Goal: Navigation & Orientation: Find specific page/section

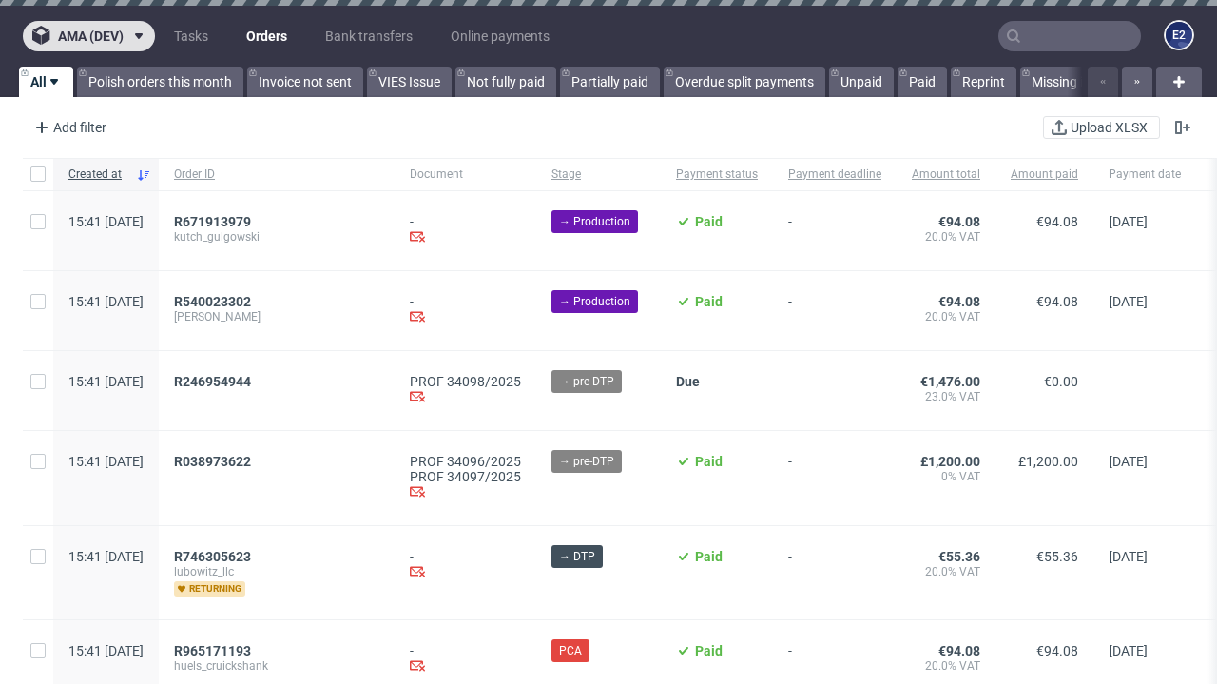
click at [88, 36] on span "ama (dev)" at bounding box center [91, 35] width 66 height 13
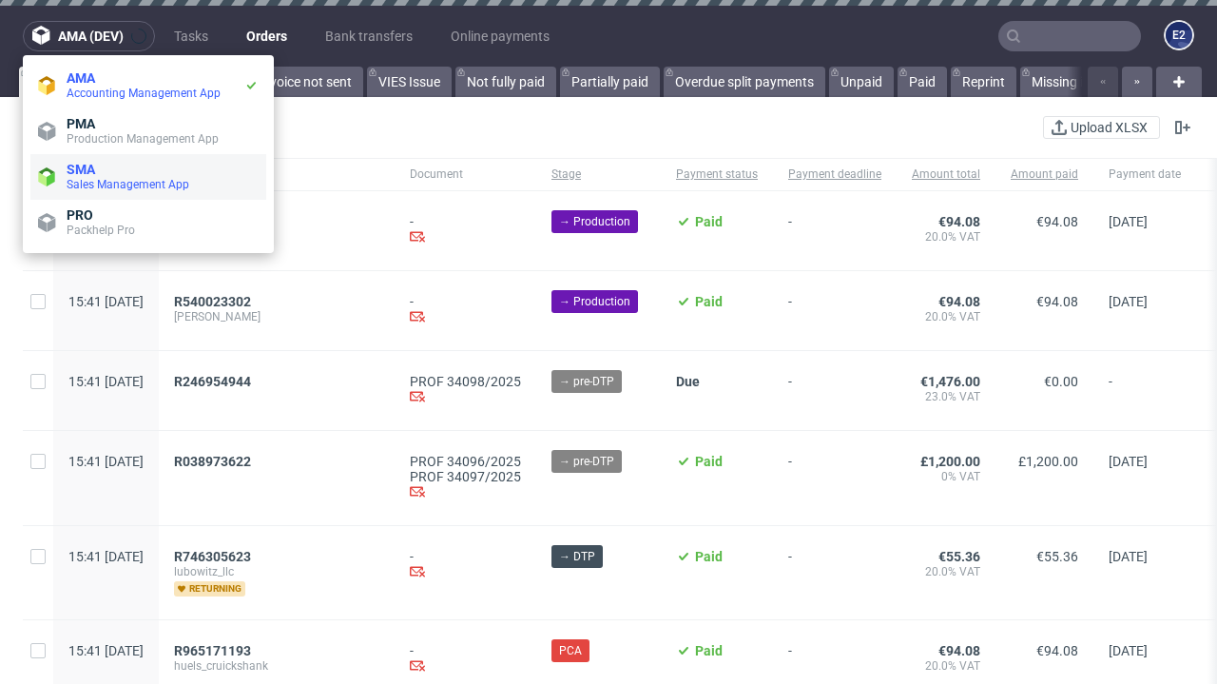
click at [148, 177] on span "Sales Management App" at bounding box center [163, 184] width 192 height 15
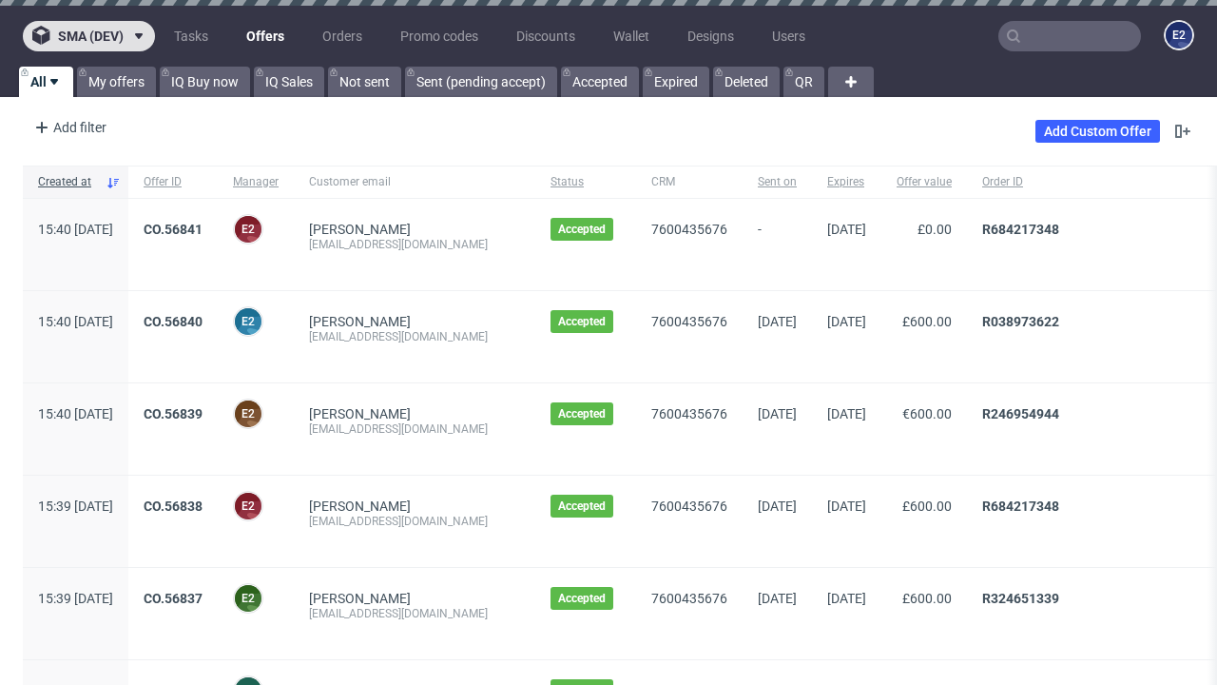
click at [88, 36] on span "sma (dev)" at bounding box center [91, 35] width 66 height 13
